Goal: Task Accomplishment & Management: Manage account settings

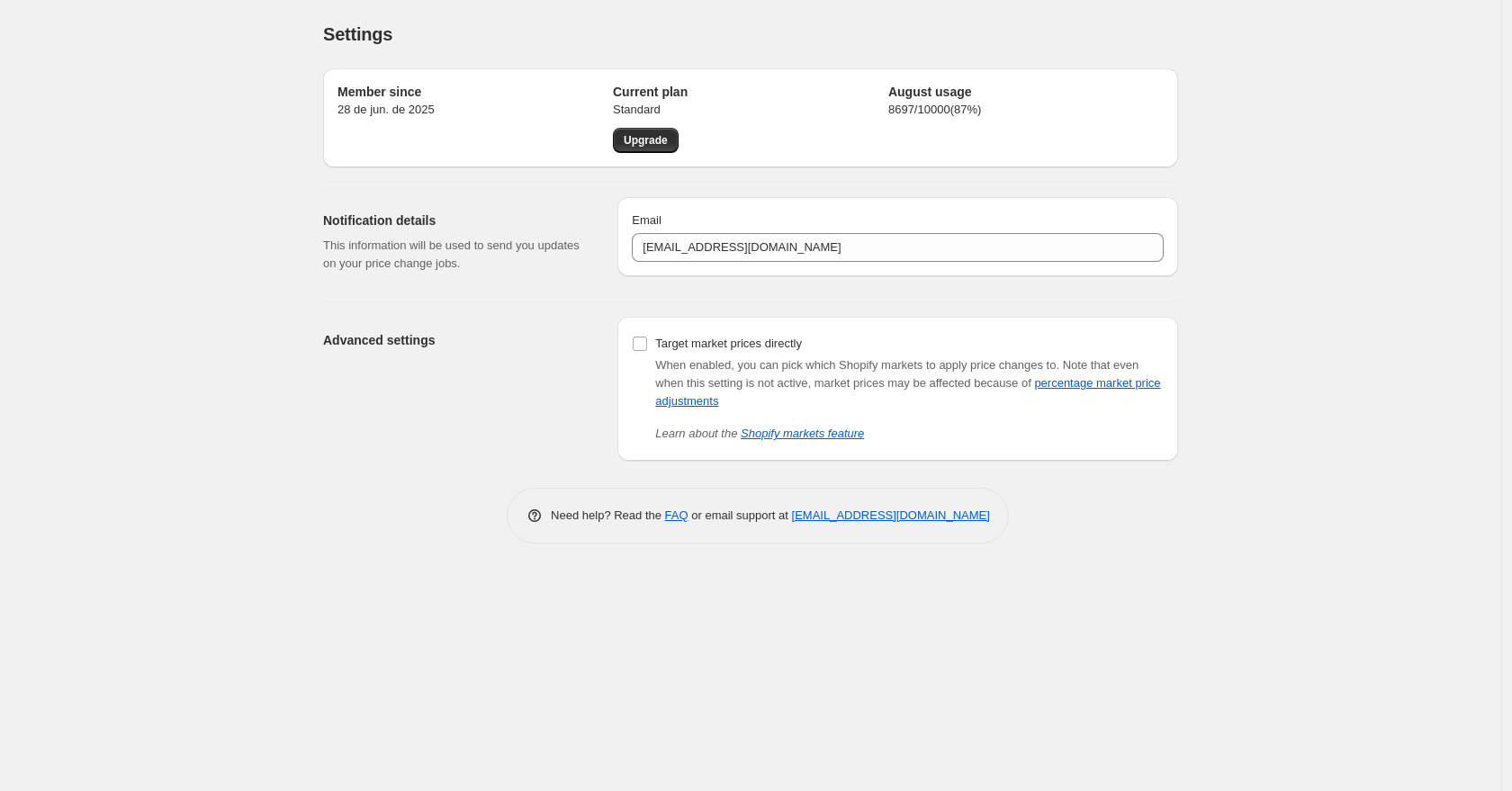
click at [390, 101] on p "28 de jun. de 2025" at bounding box center [475, 110] width 275 height 18
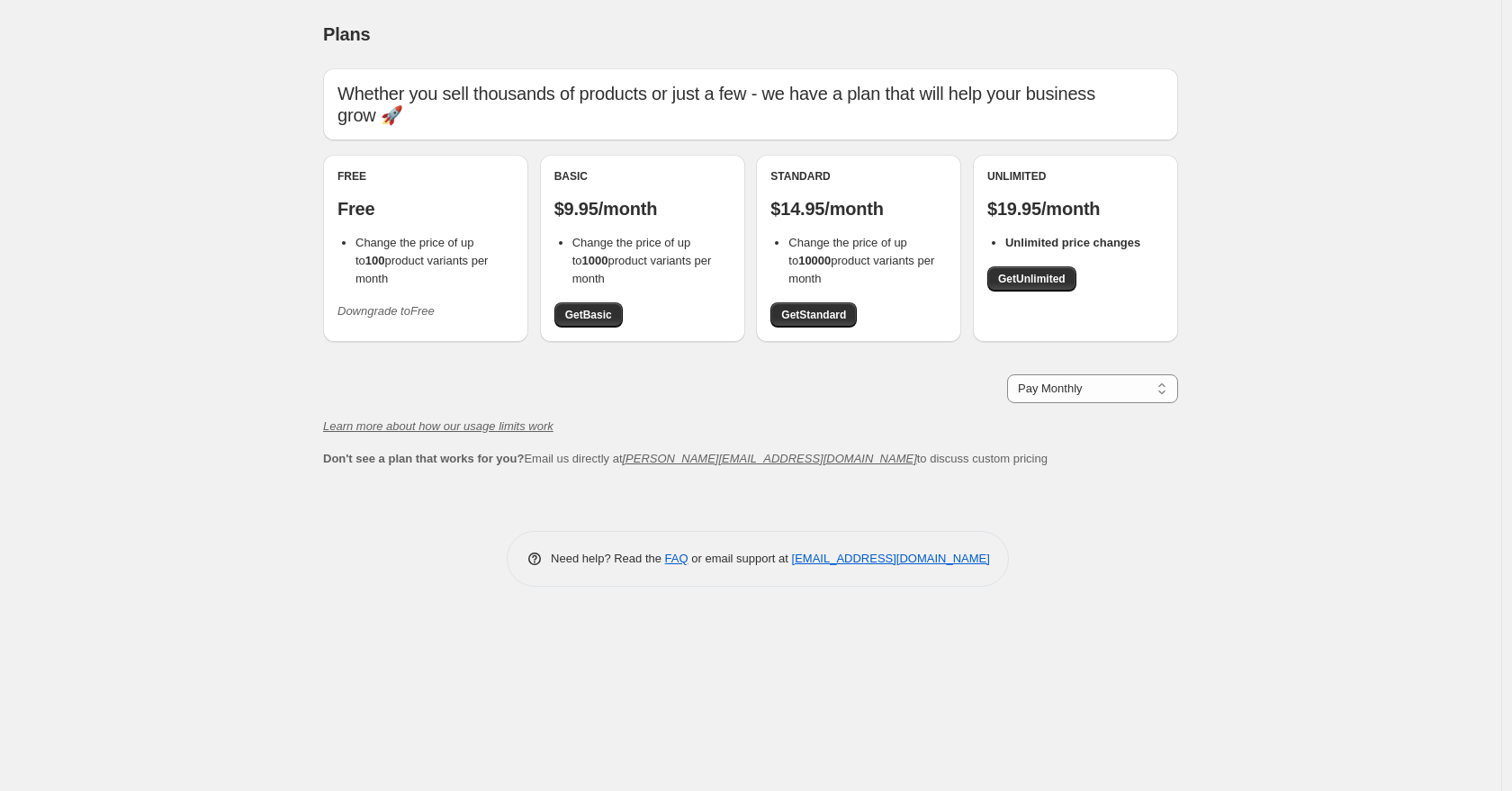
click at [419, 304] on icon "Downgrade to Free" at bounding box center [386, 311] width 97 height 14
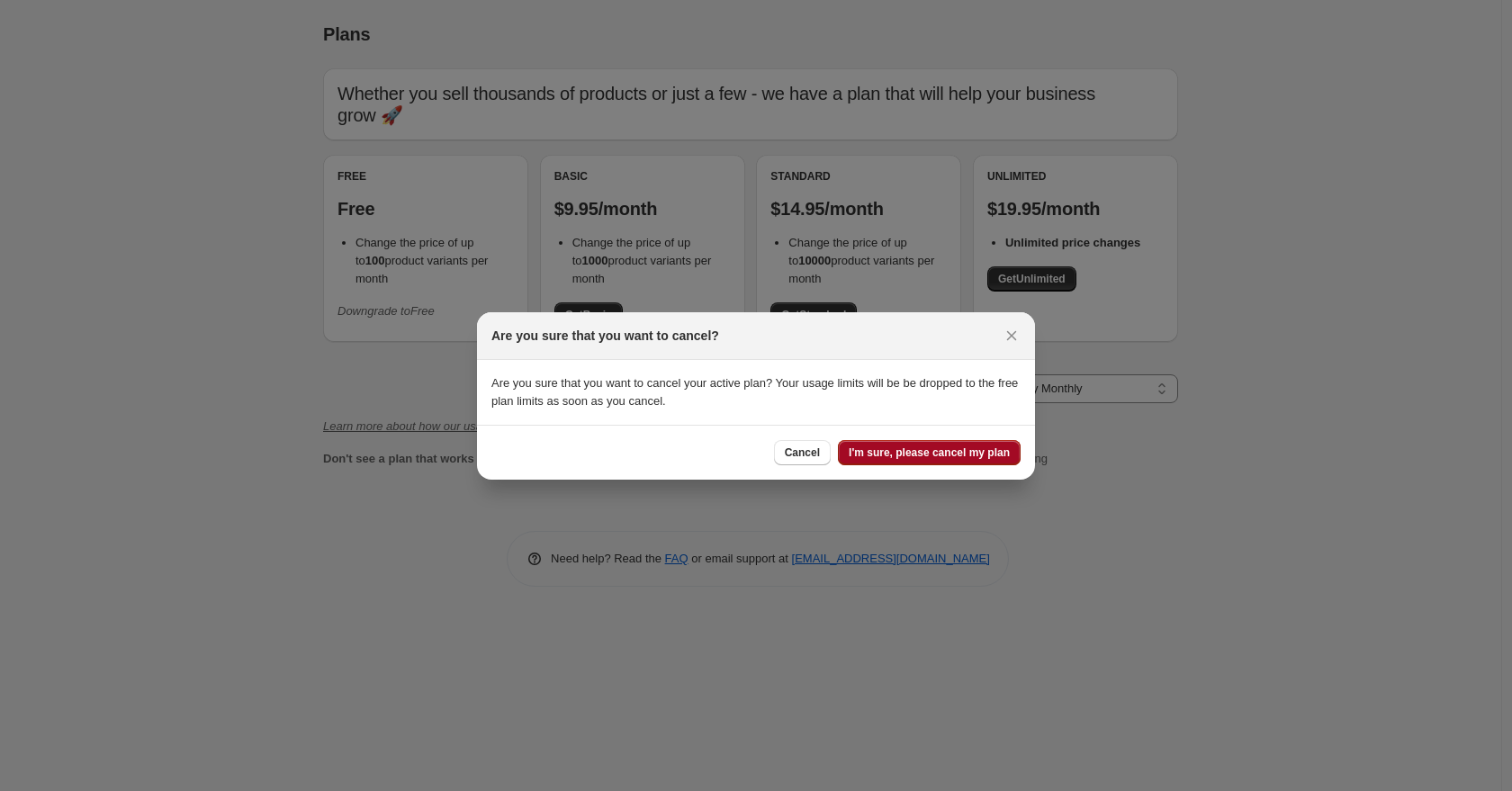
click at [887, 453] on span "I'm sure, please cancel my plan" at bounding box center [929, 452] width 161 height 15
